Goal: Check status: Check status

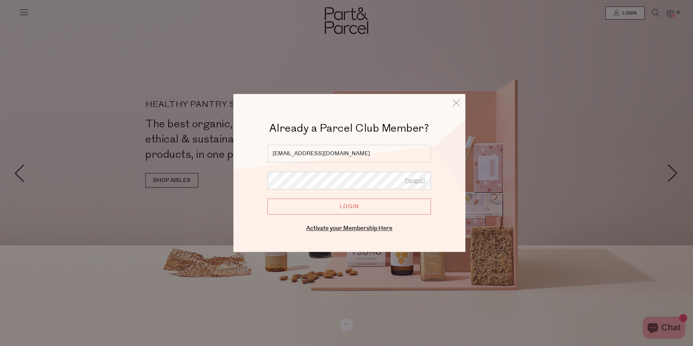
click at [267, 198] on input "Login" at bounding box center [348, 206] width 163 height 16
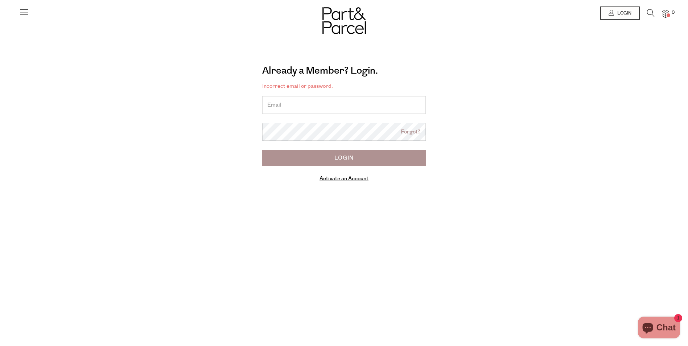
click at [335, 116] on form "Incorrect email or password. Forgot? Login Activate an Account" at bounding box center [343, 132] width 163 height 101
click at [339, 107] on input "email" at bounding box center [343, 105] width 163 height 18
type input "[EMAIL_ADDRESS][DOMAIN_NAME]"
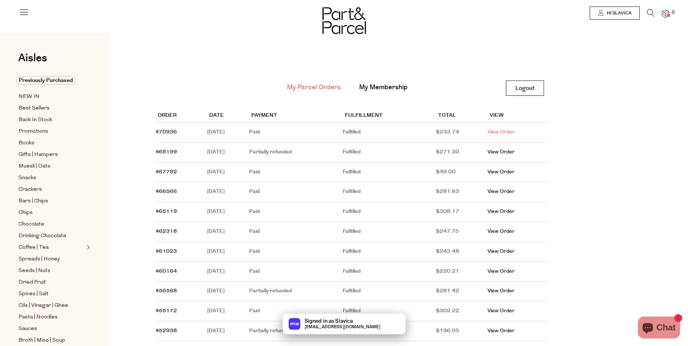
click at [510, 134] on link "View Order" at bounding box center [500, 131] width 27 height 7
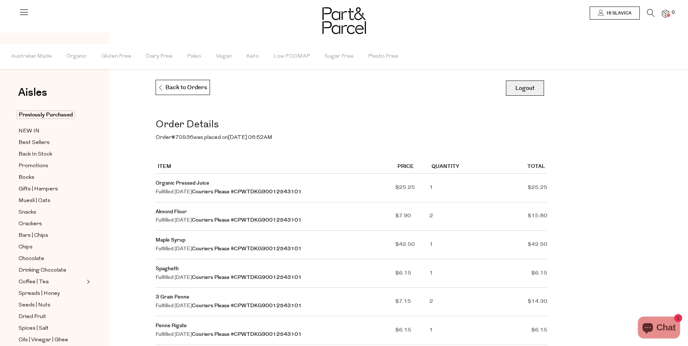
click at [532, 88] on link "Logout" at bounding box center [525, 87] width 38 height 15
